Goal: Information Seeking & Learning: Learn about a topic

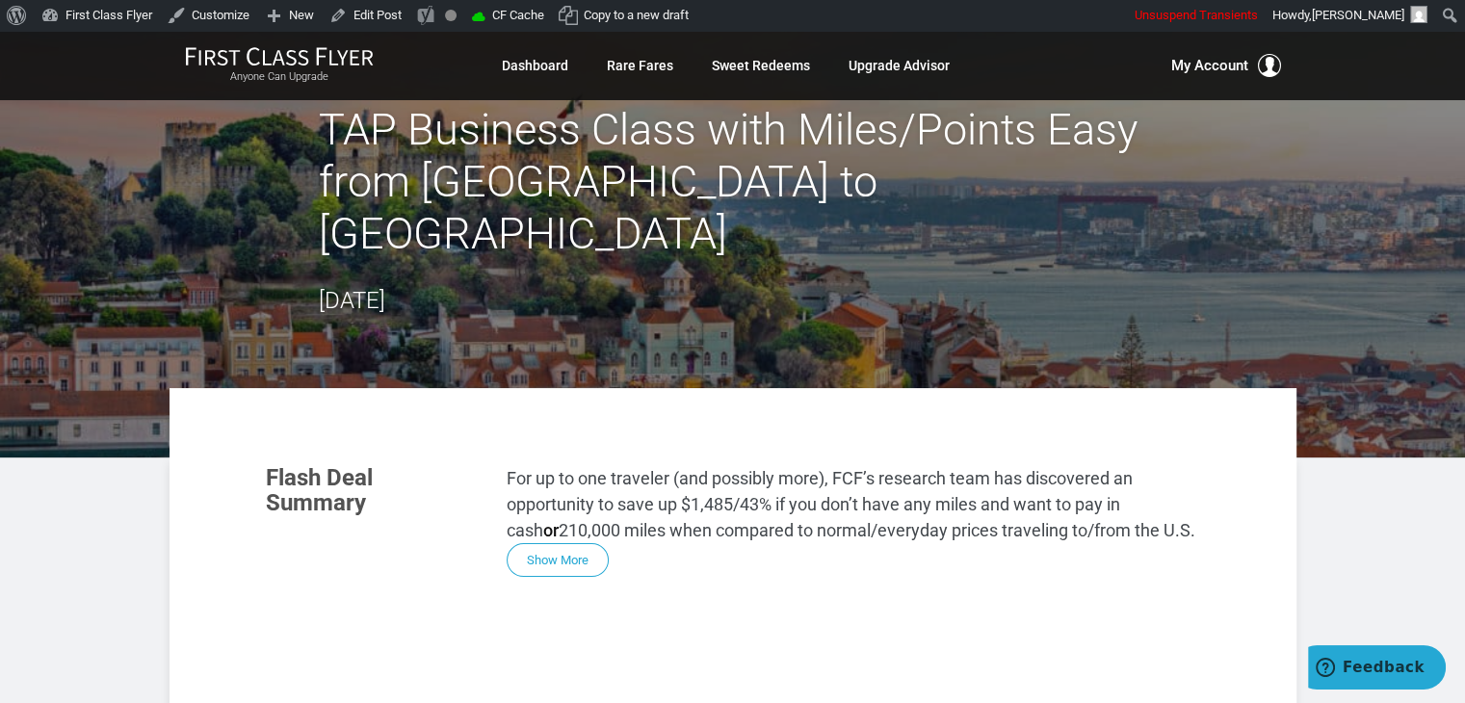
scroll to position [37, 0]
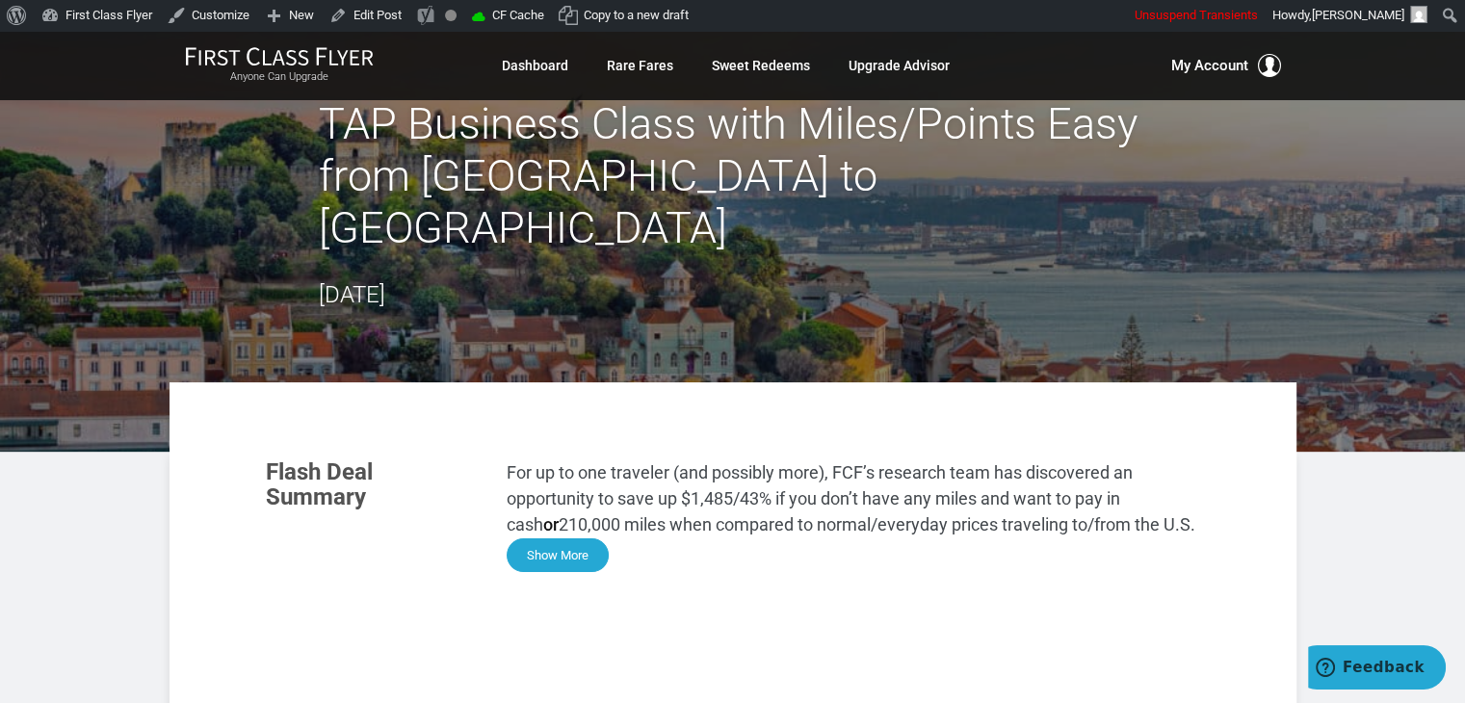
click at [554, 538] on button "Show More" at bounding box center [558, 555] width 102 height 34
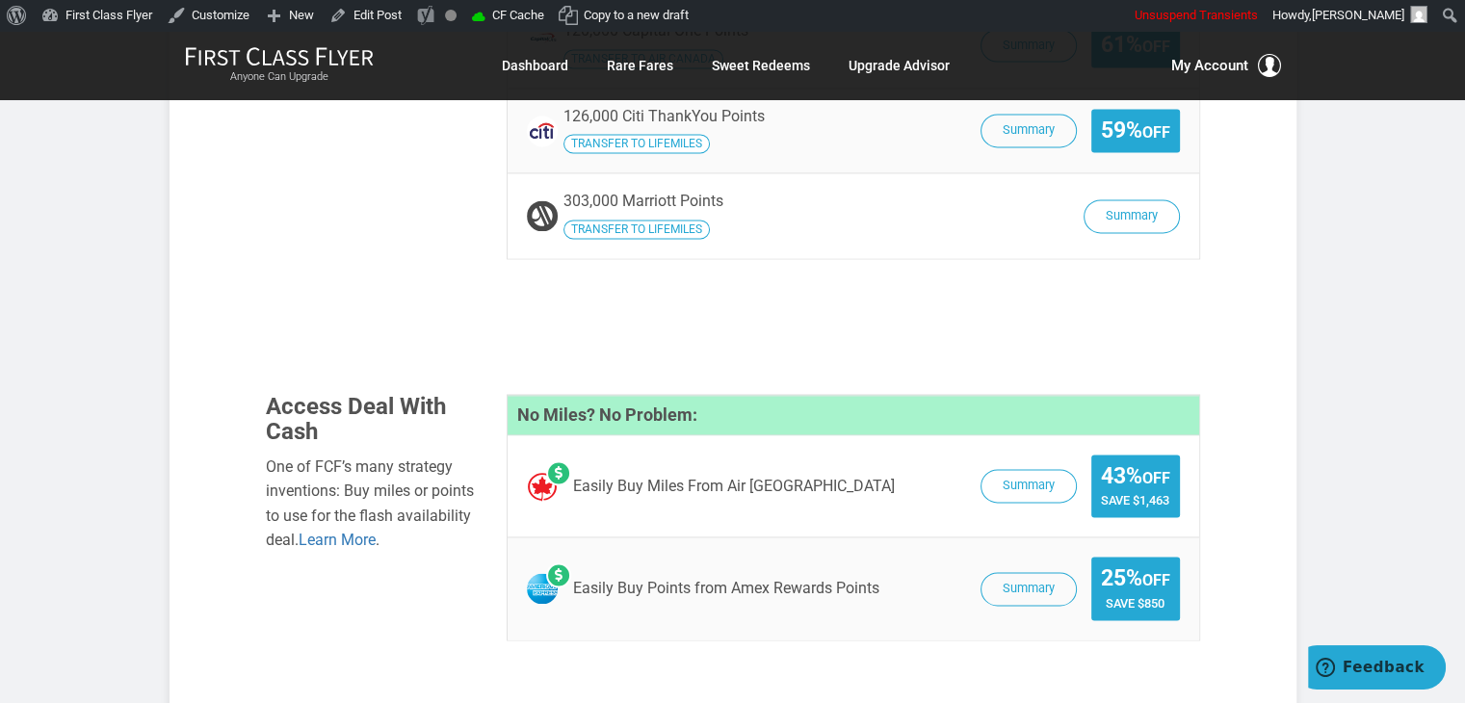
scroll to position [2788, 0]
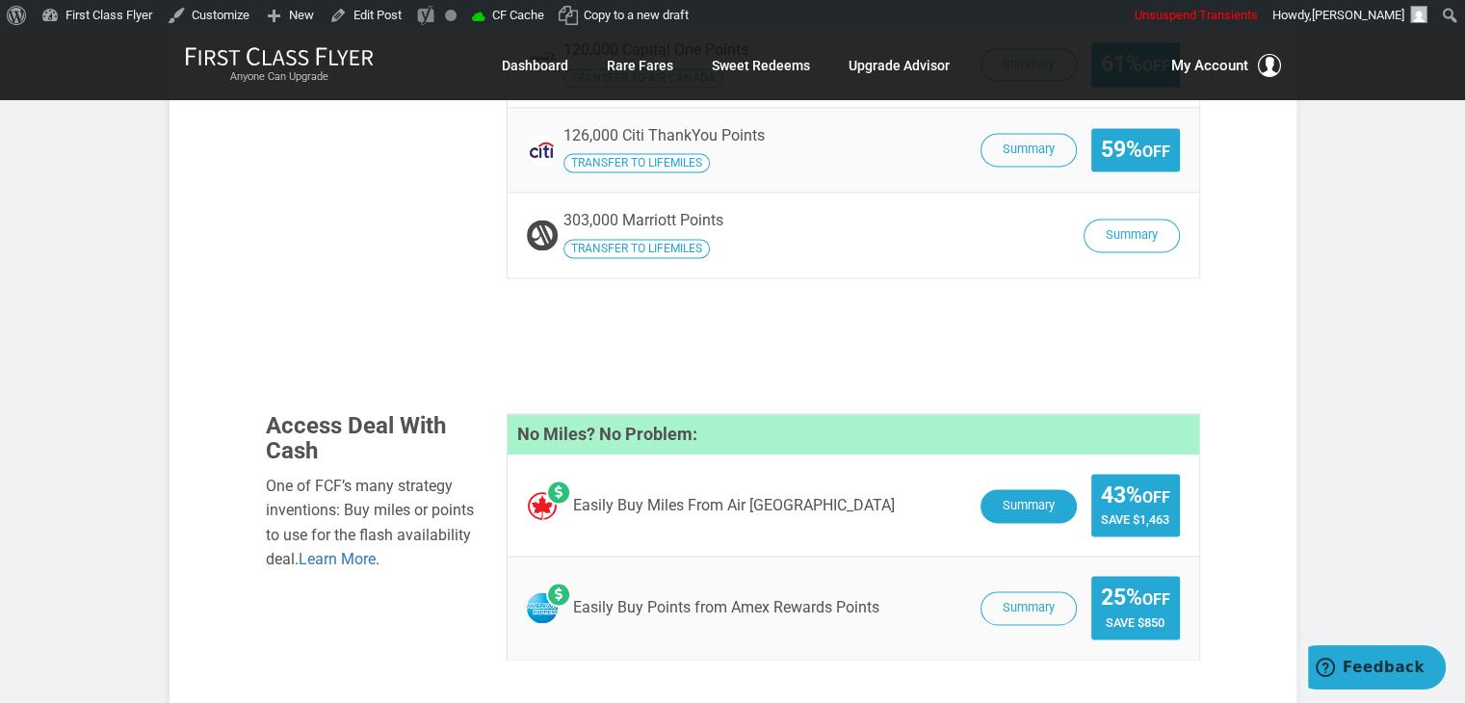
click at [1009, 489] on button "Summary" at bounding box center [1028, 506] width 96 height 34
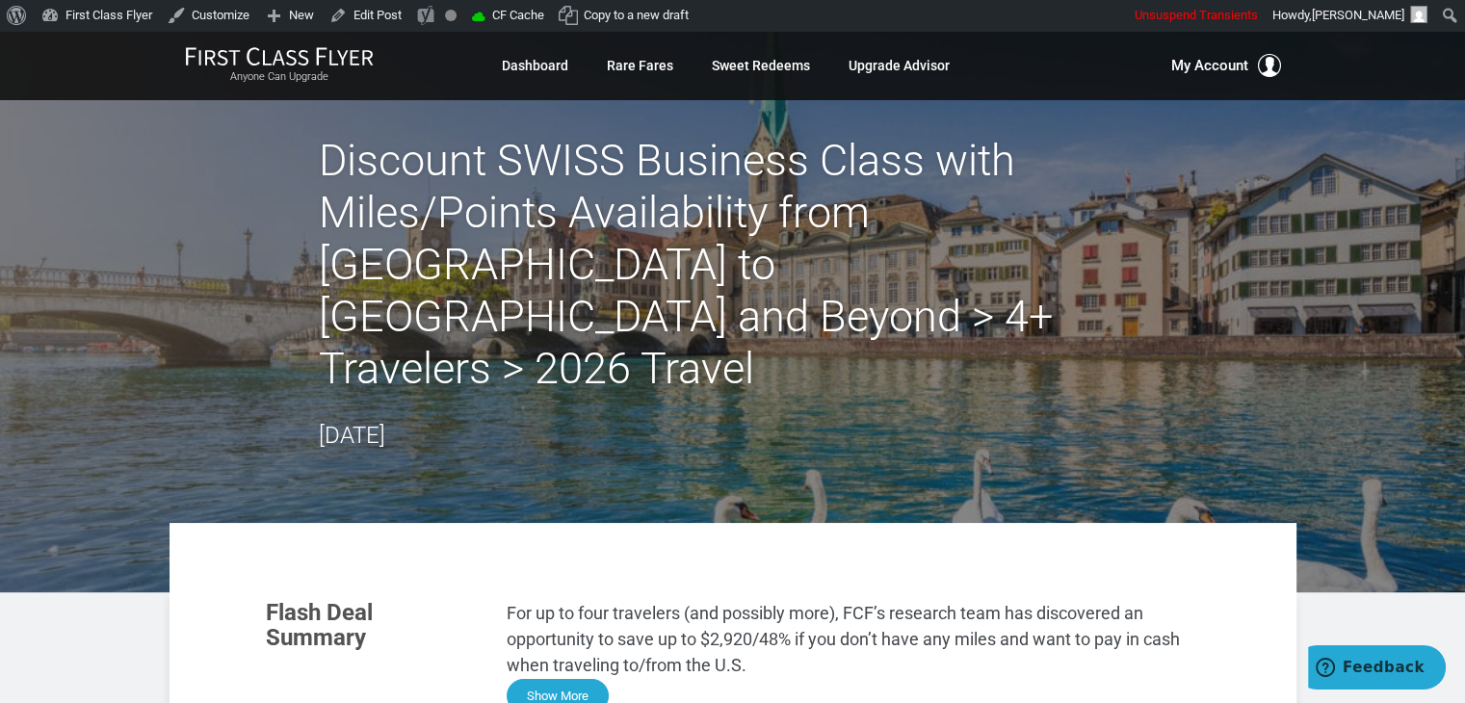
click at [559, 679] on button "Show More" at bounding box center [558, 696] width 102 height 34
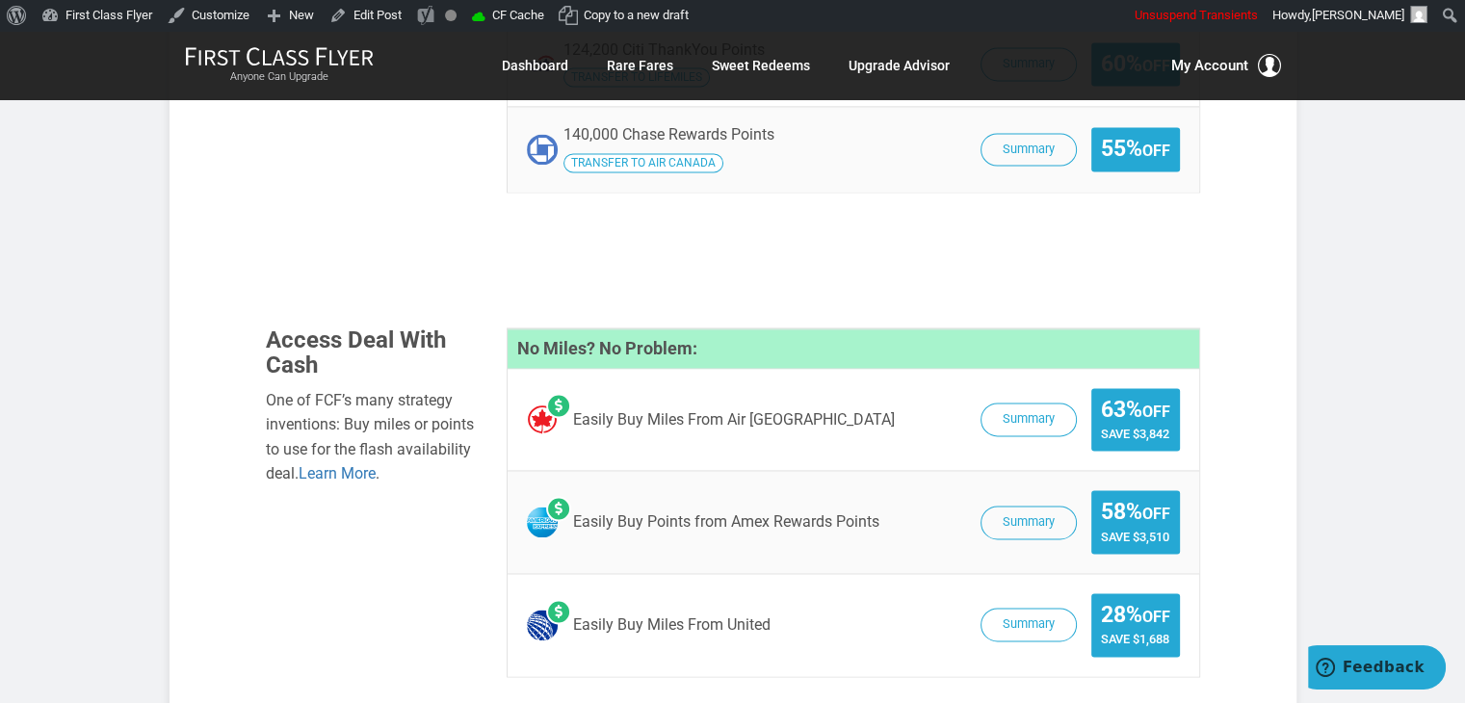
scroll to position [2854, 0]
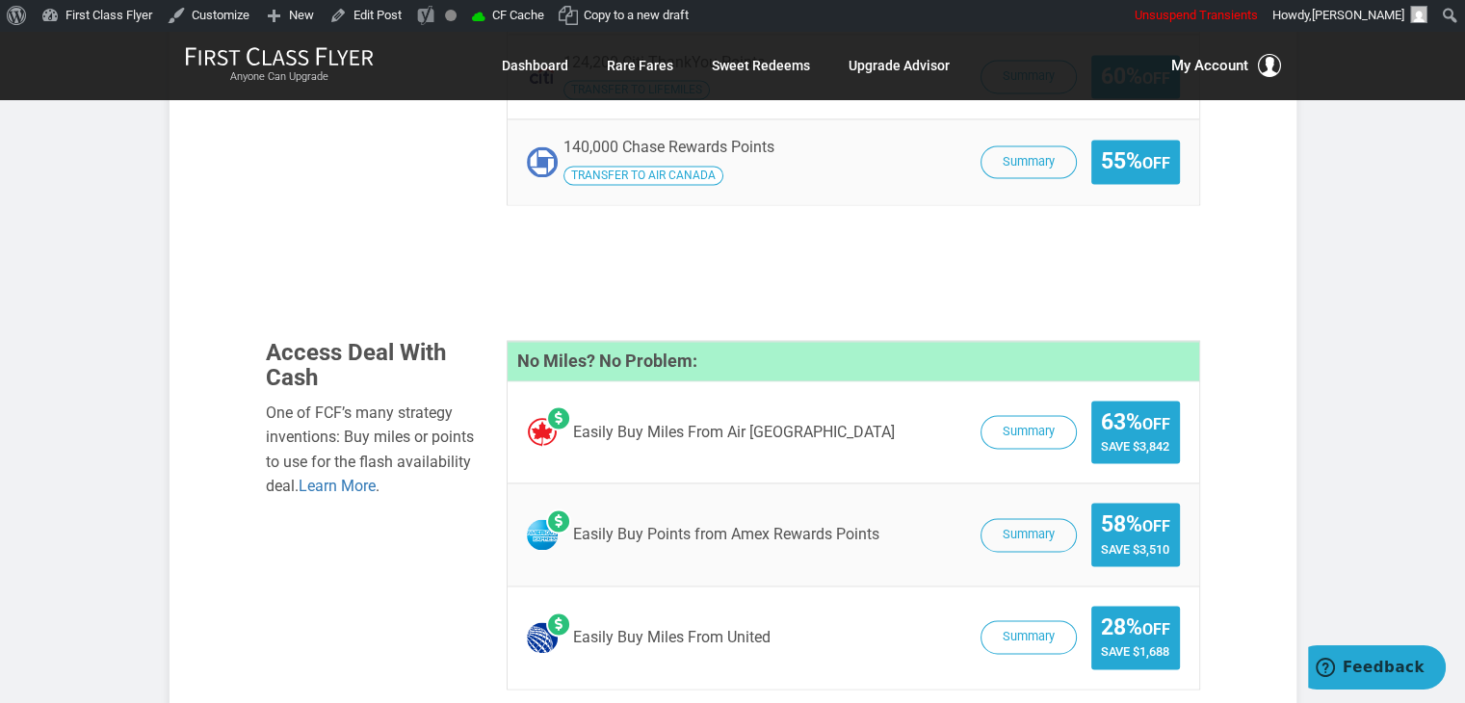
click at [1019, 401] on span "Summary 63% Off Save $3,842" at bounding box center [1075, 433] width 209 height 64
click at [1008, 416] on button "Summary" at bounding box center [1028, 433] width 96 height 34
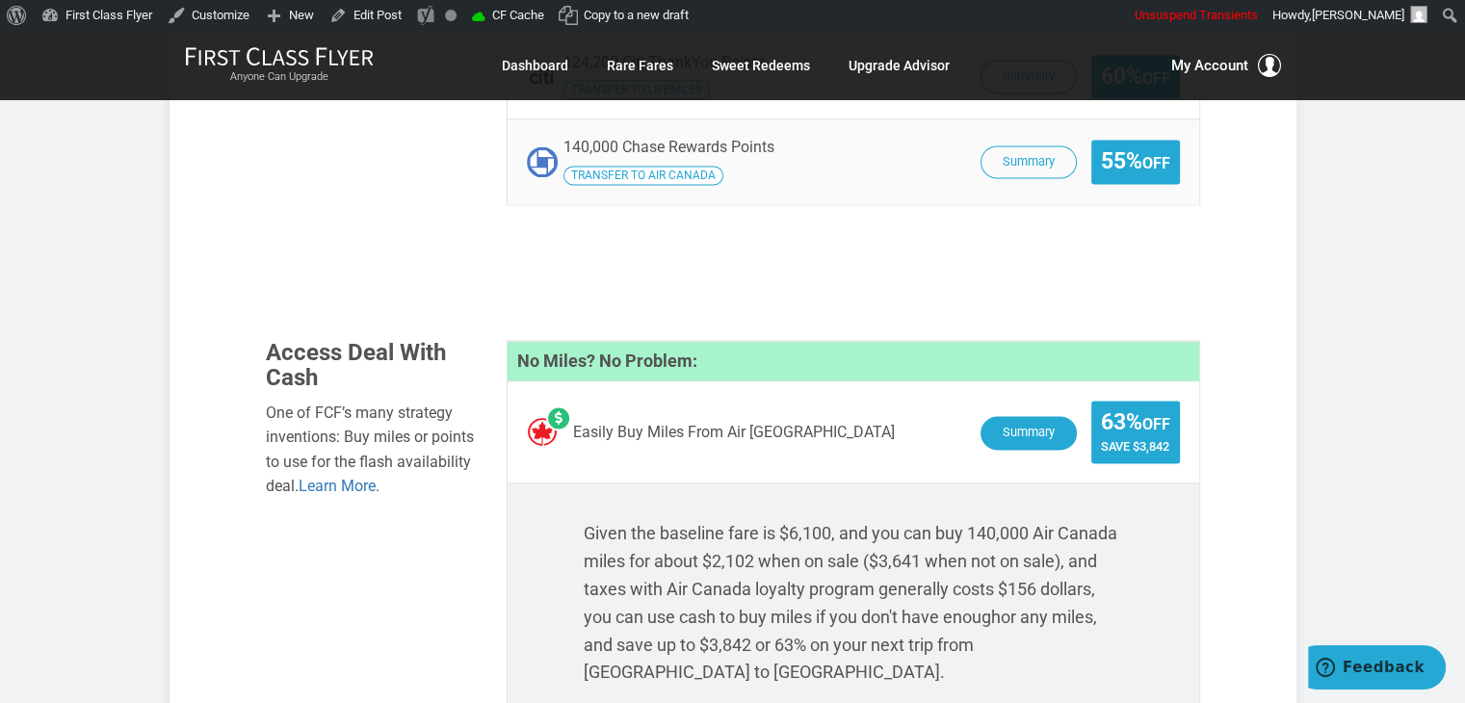
click at [1010, 416] on button "Summary" at bounding box center [1028, 433] width 96 height 34
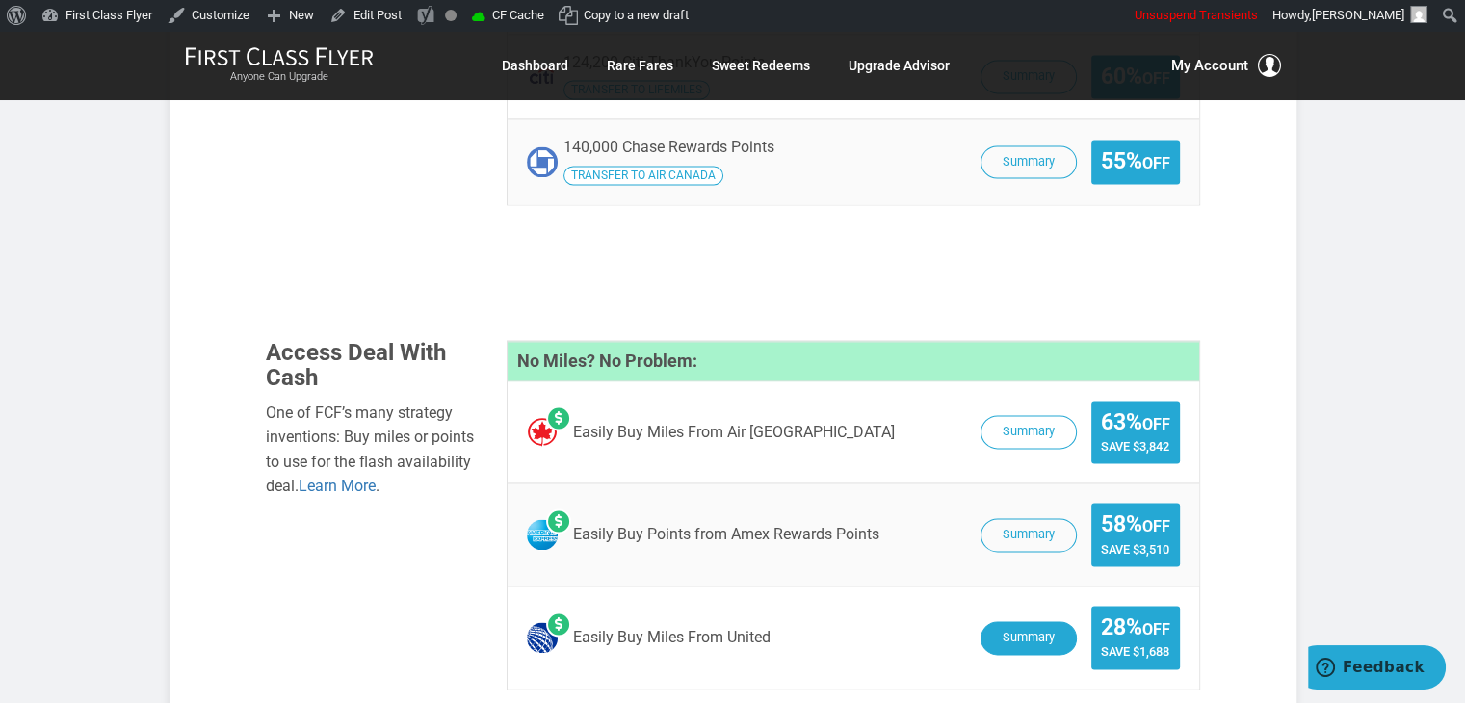
click at [1019, 621] on button "Summary" at bounding box center [1028, 638] width 96 height 34
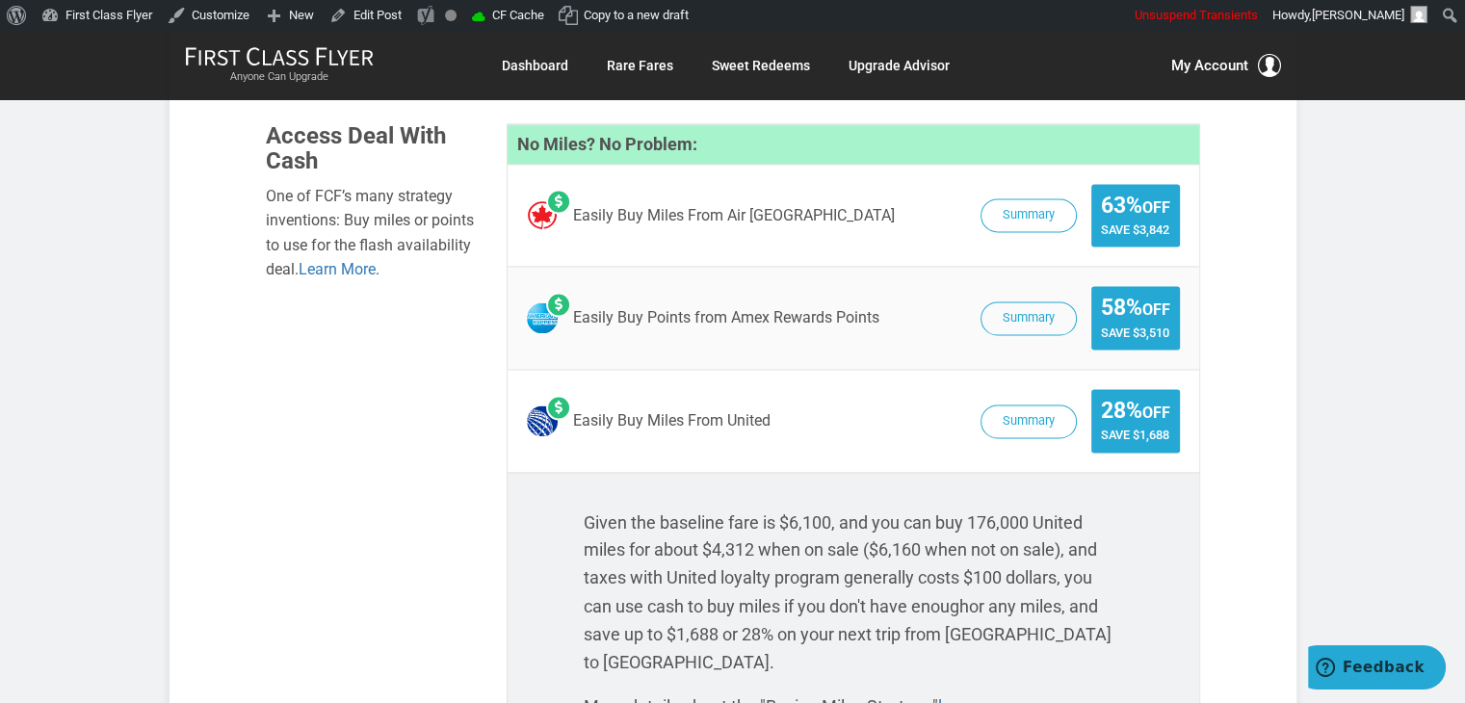
scroll to position [3064, 0]
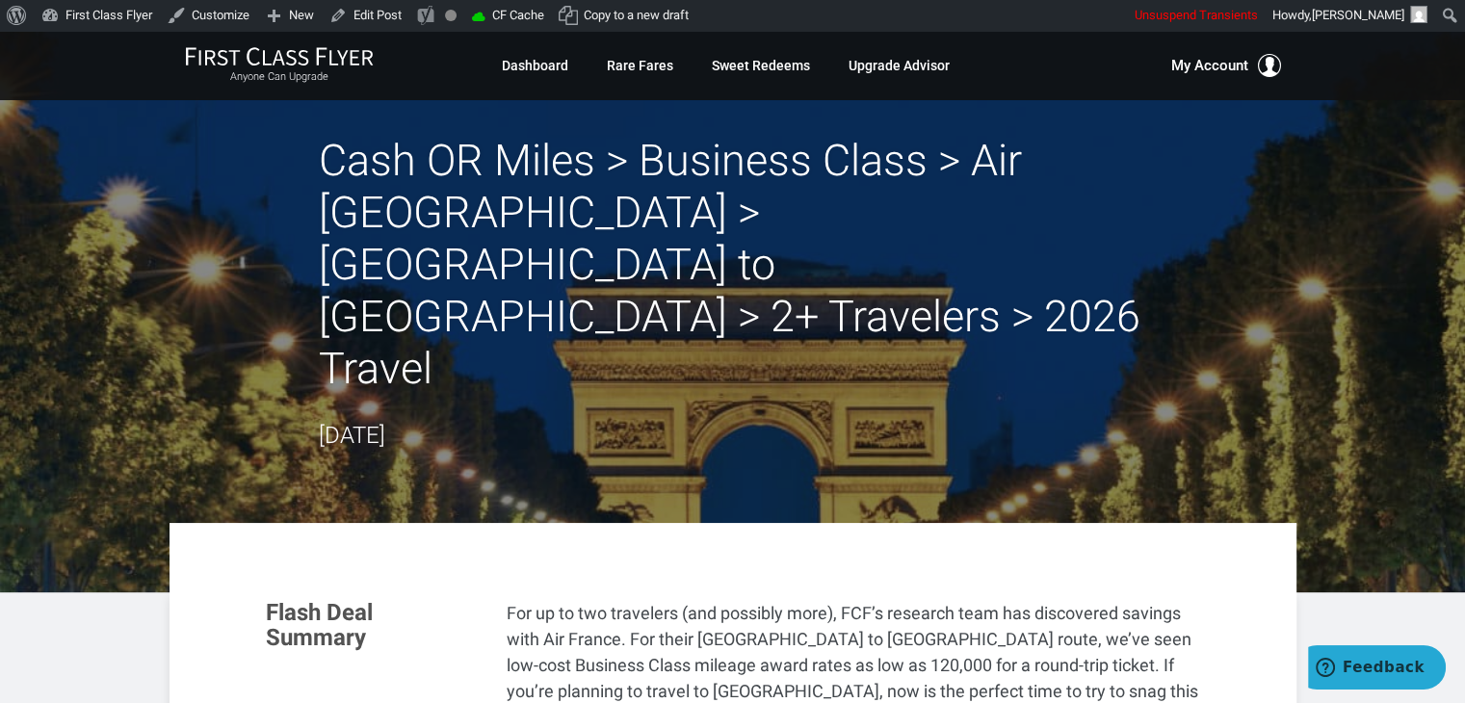
click at [790, 59] on link "Sweet Redeems" at bounding box center [761, 65] width 98 height 35
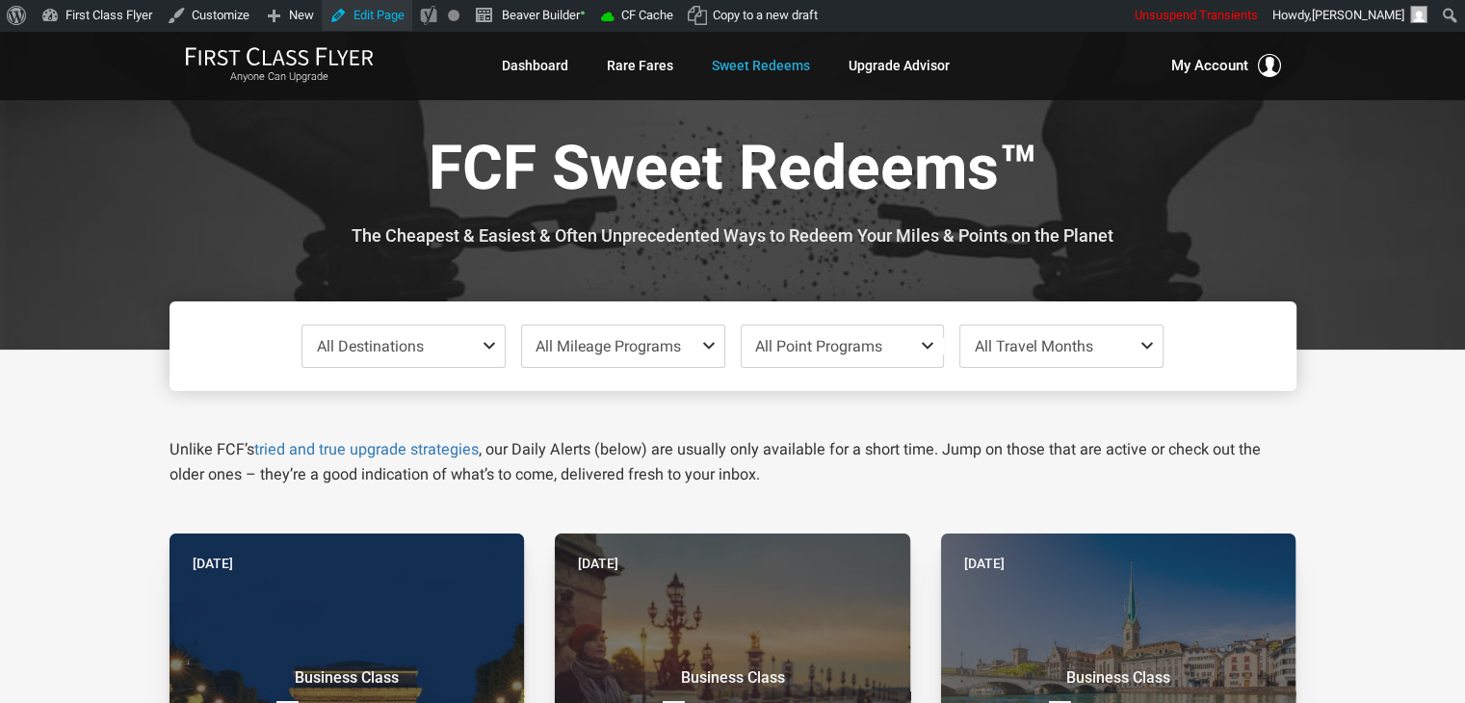
click at [362, 17] on link "Edit Page" at bounding box center [367, 15] width 91 height 31
